Goal: Information Seeking & Learning: Learn about a topic

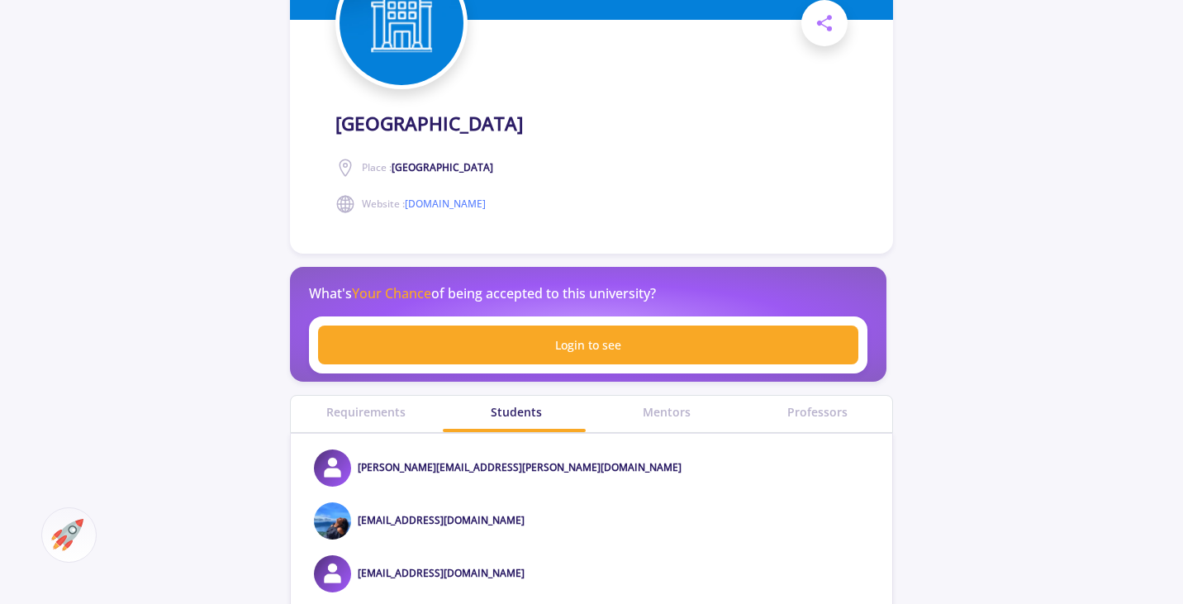
scroll to position [238, 0]
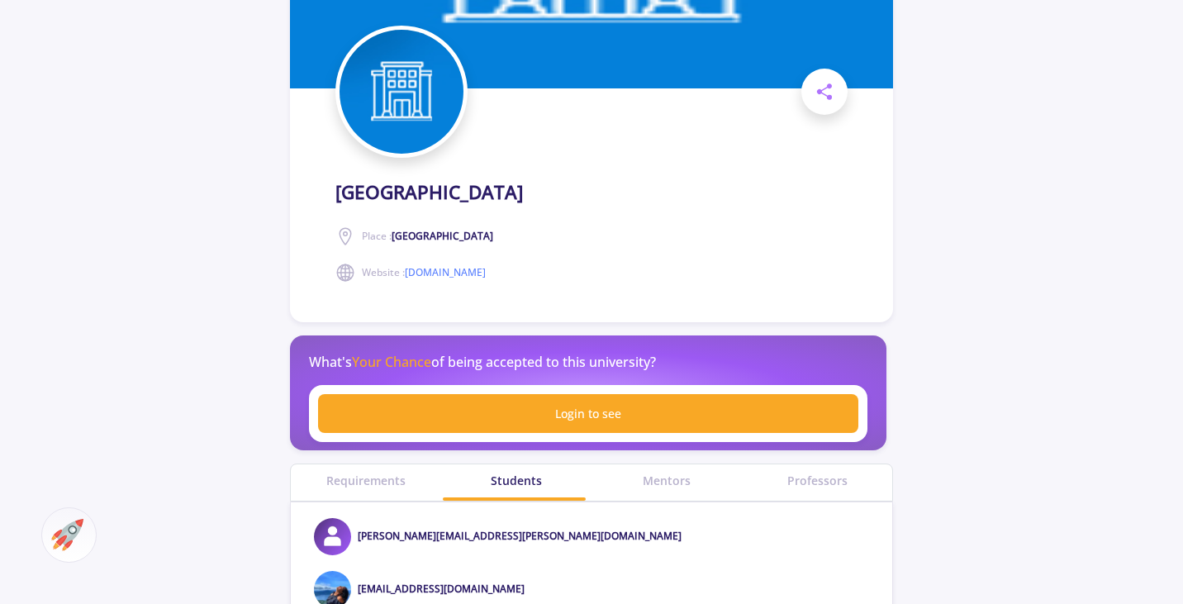
click at [391, 470] on div "Requirements" at bounding box center [366, 482] width 150 height 36
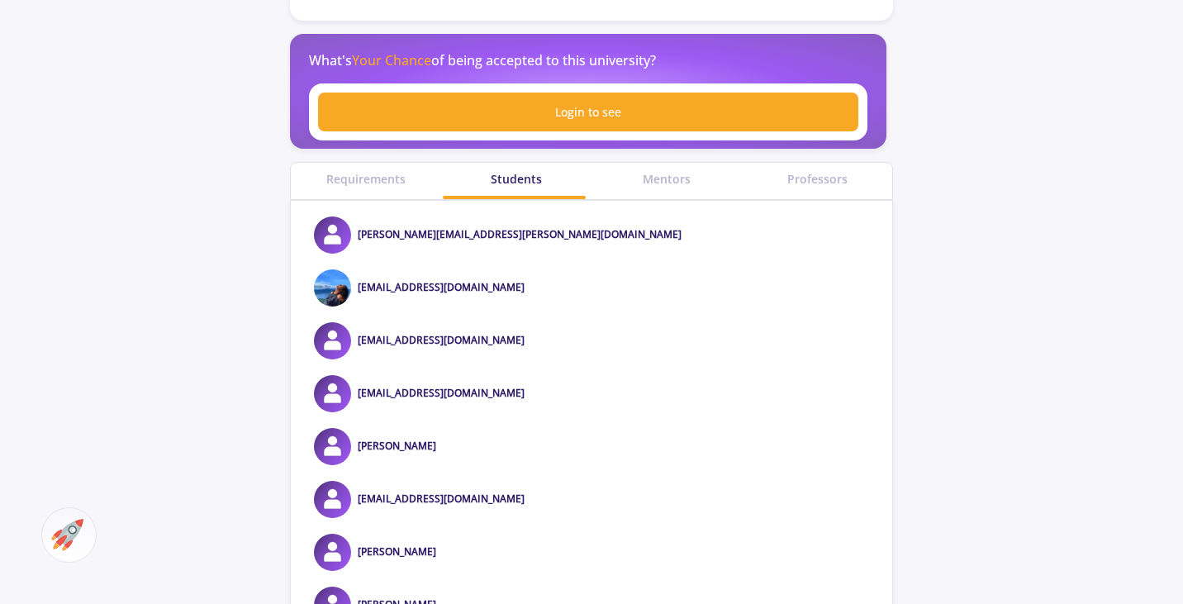
scroll to position [539, 0]
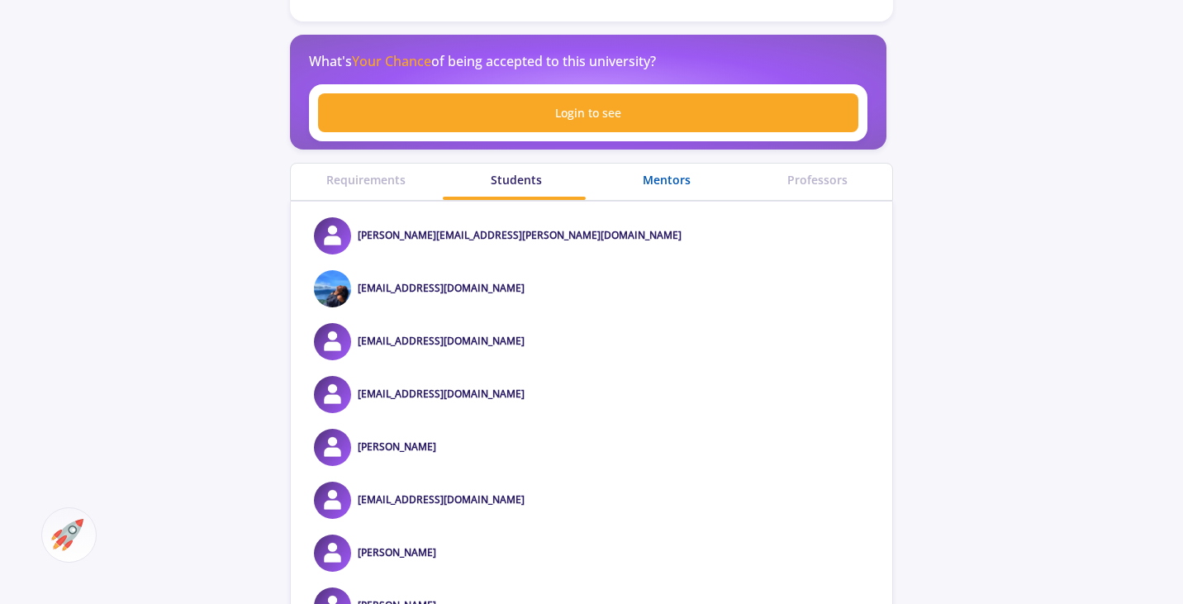
click at [677, 188] on div "Mentors" at bounding box center [667, 179] width 150 height 17
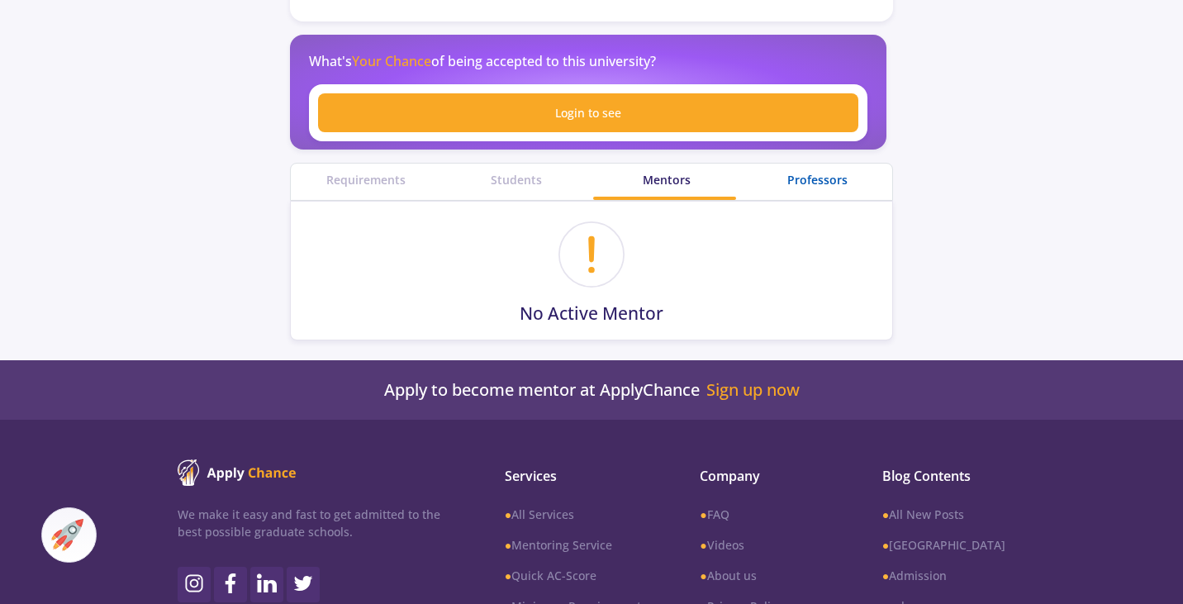
click at [785, 182] on div "Professors" at bounding box center [817, 179] width 150 height 17
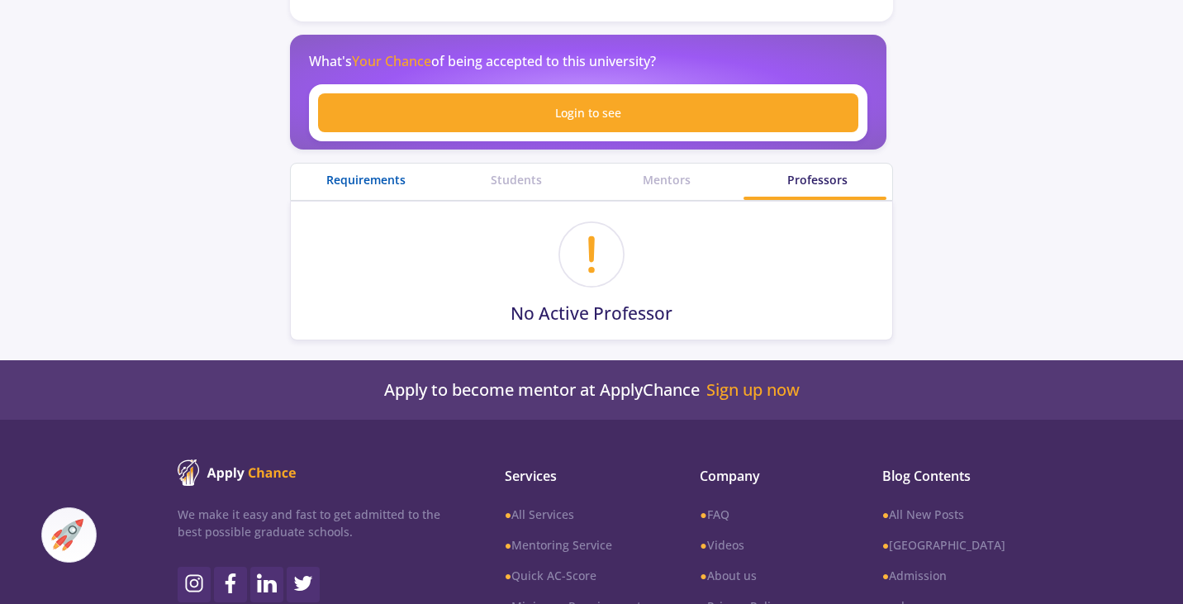
click at [371, 174] on div "Requirements" at bounding box center [366, 179] width 150 height 17
